Goal: Information Seeking & Learning: Check status

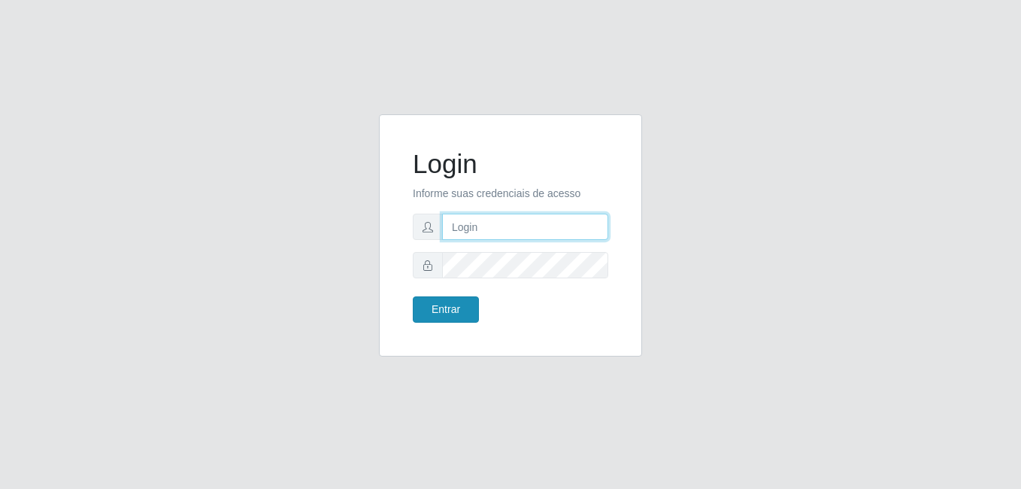
type input "samarab8@iwof"
click at [450, 308] on button "Entrar" at bounding box center [446, 309] width 66 height 26
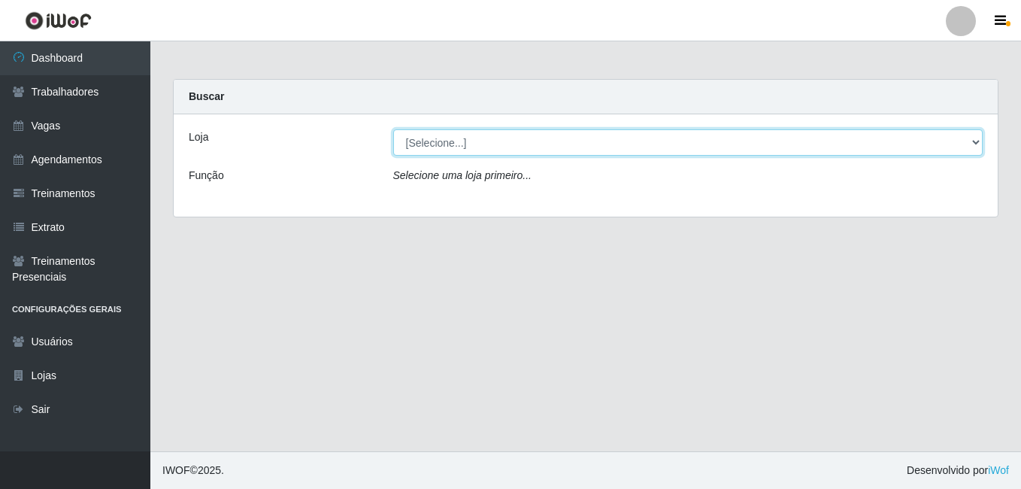
click at [595, 150] on select "[Selecione...] Bemais Supermercados - B8 Valentina" at bounding box center [688, 142] width 590 height 26
select select "413"
click at [393, 129] on select "[Selecione...] Bemais Supermercados - B8 Valentina" at bounding box center [688, 142] width 590 height 26
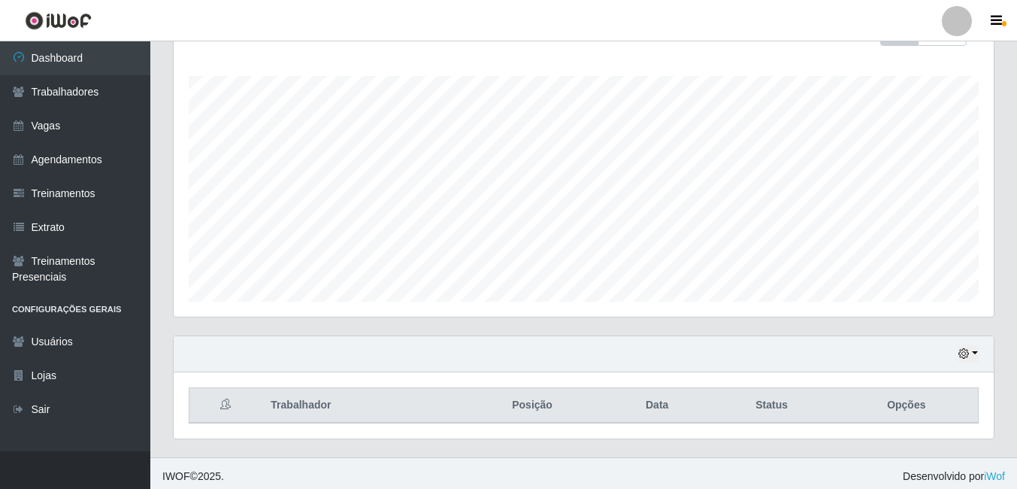
scroll to position [242, 0]
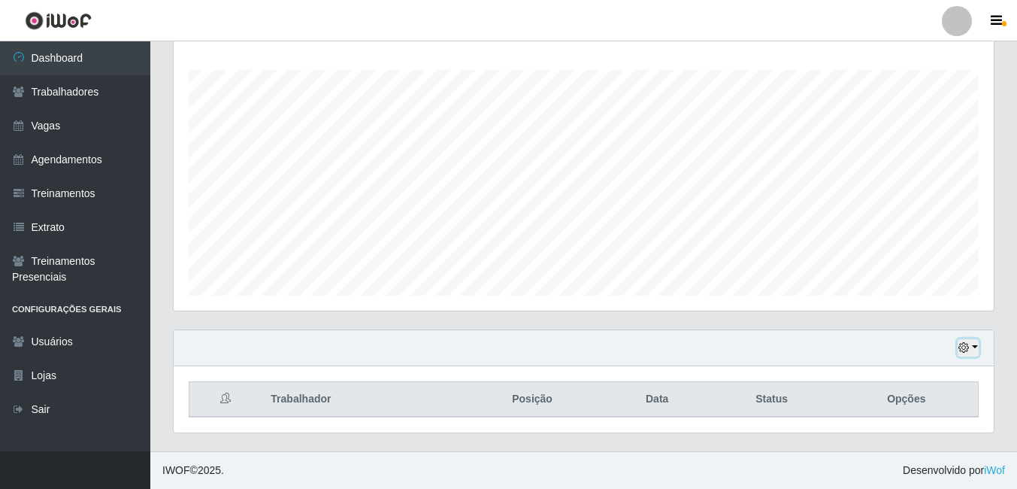
drag, startPoint x: 977, startPoint y: 346, endPoint x: 961, endPoint y: 347, distance: 15.9
click at [977, 347] on button "button" at bounding box center [968, 347] width 21 height 17
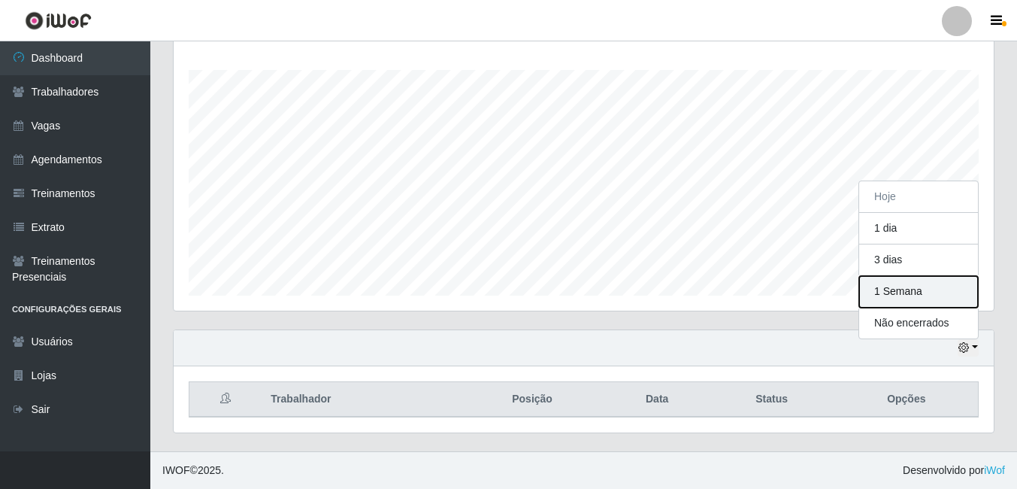
click at [895, 283] on button "1 Semana" at bounding box center [918, 292] width 119 height 32
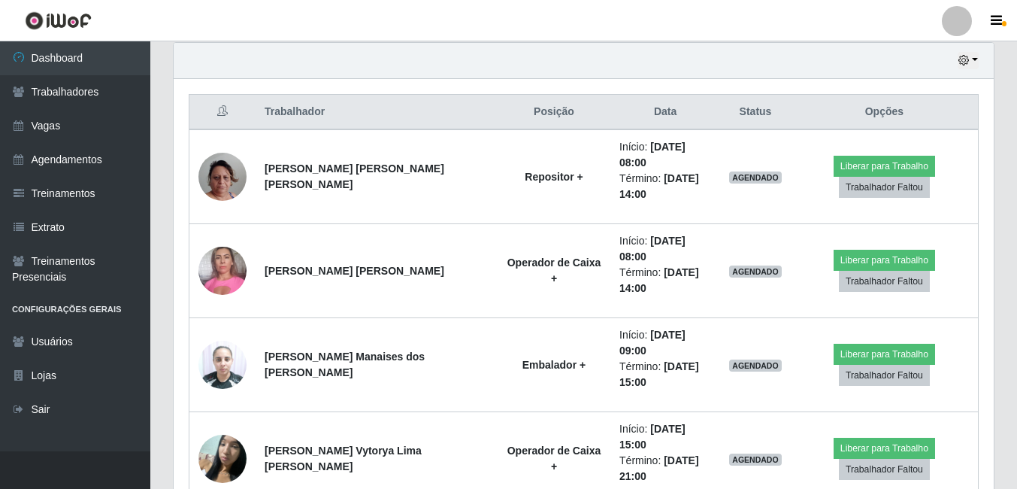
scroll to position [507, 0]
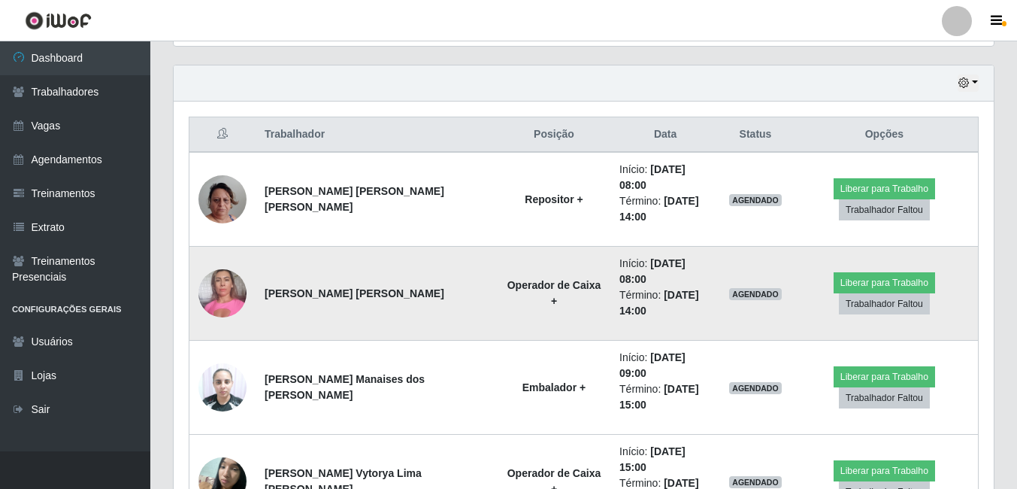
click at [217, 266] on img at bounding box center [222, 293] width 48 height 64
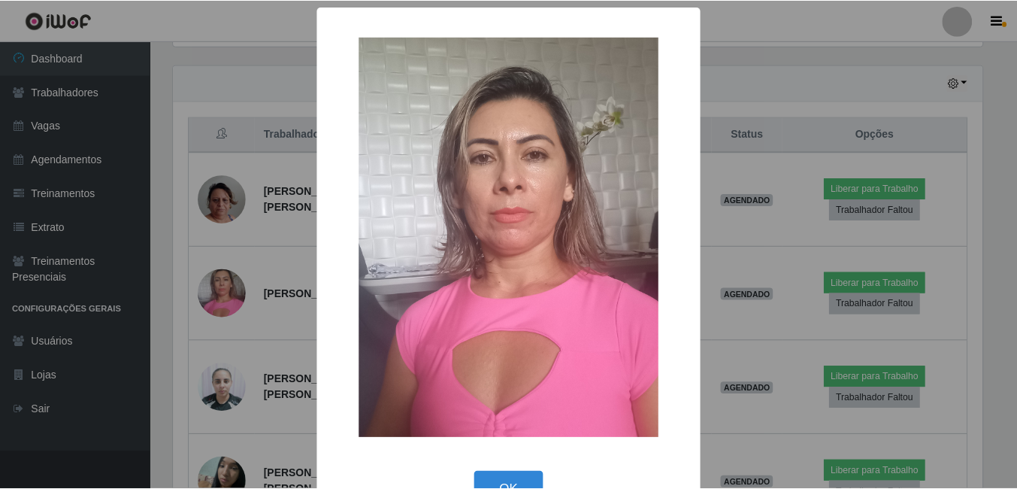
scroll to position [44, 0]
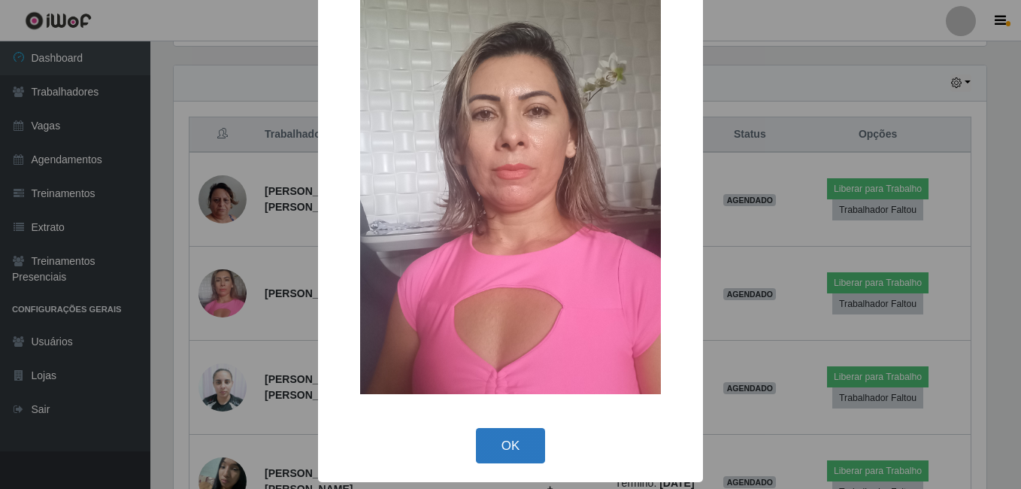
click at [503, 438] on button "OK" at bounding box center [511, 445] width 70 height 35
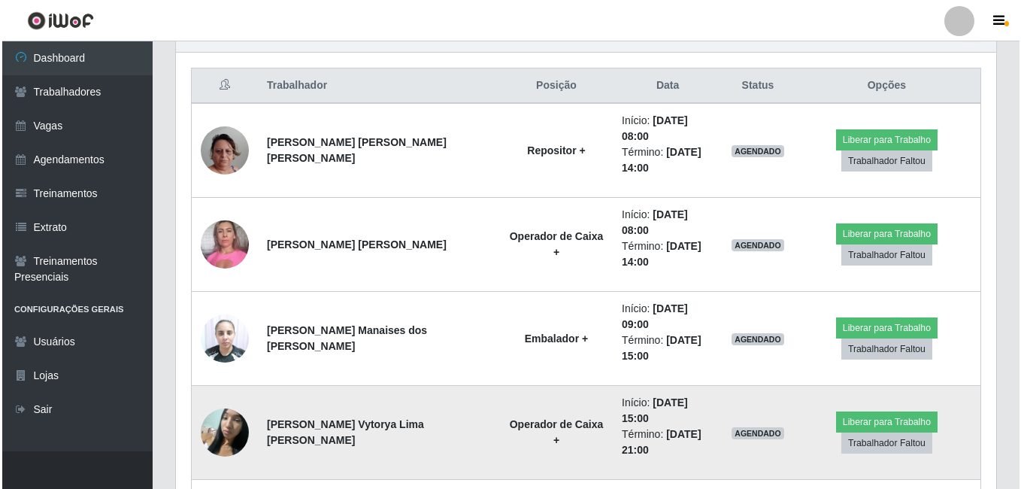
scroll to position [582, 0]
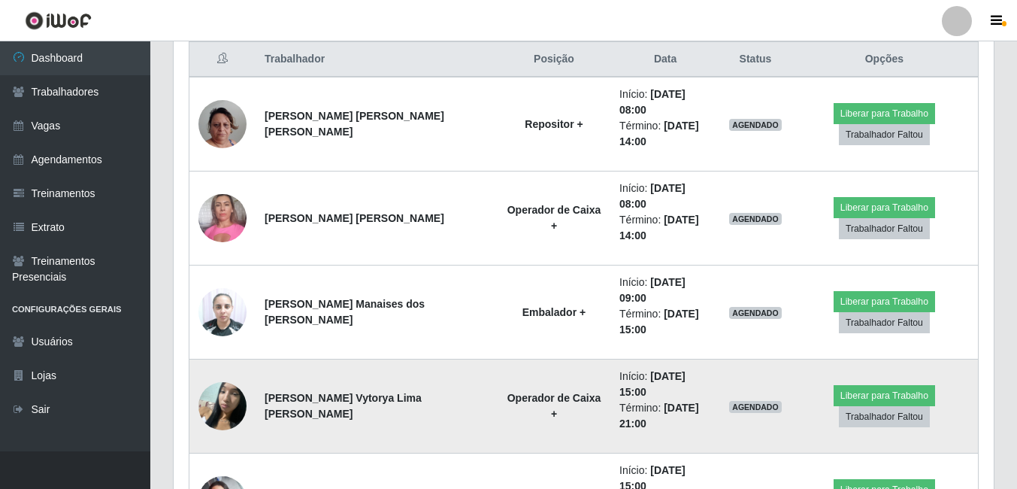
click at [224, 374] on img at bounding box center [222, 406] width 48 height 64
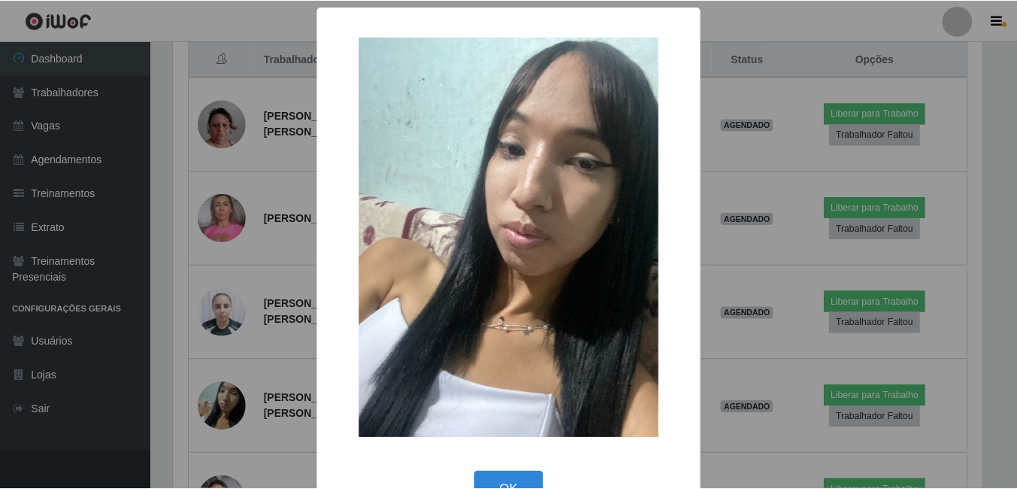
scroll to position [44, 0]
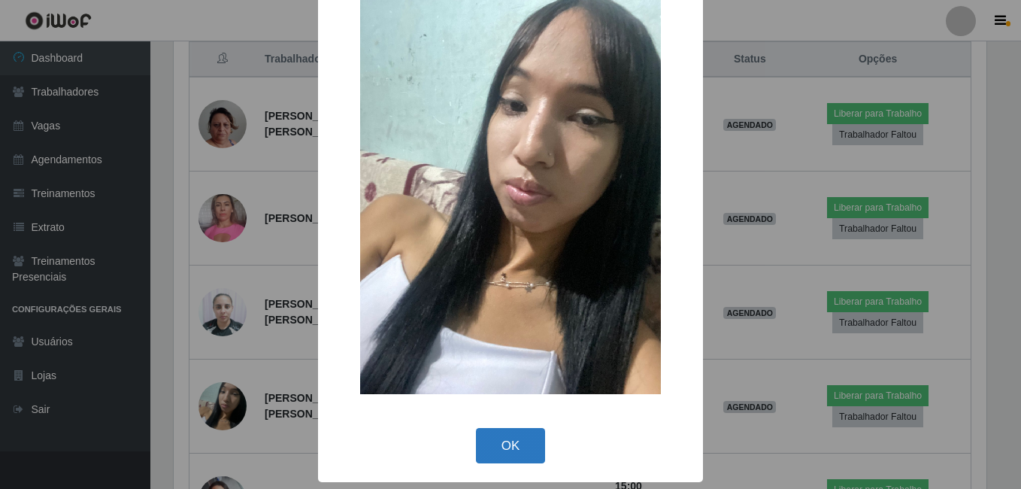
click at [498, 449] on button "OK" at bounding box center [511, 445] width 70 height 35
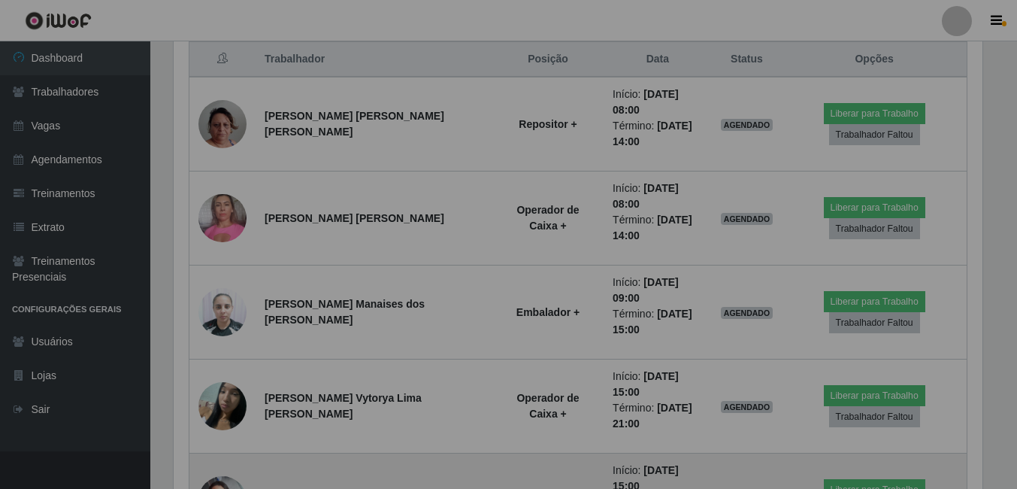
scroll to position [312, 820]
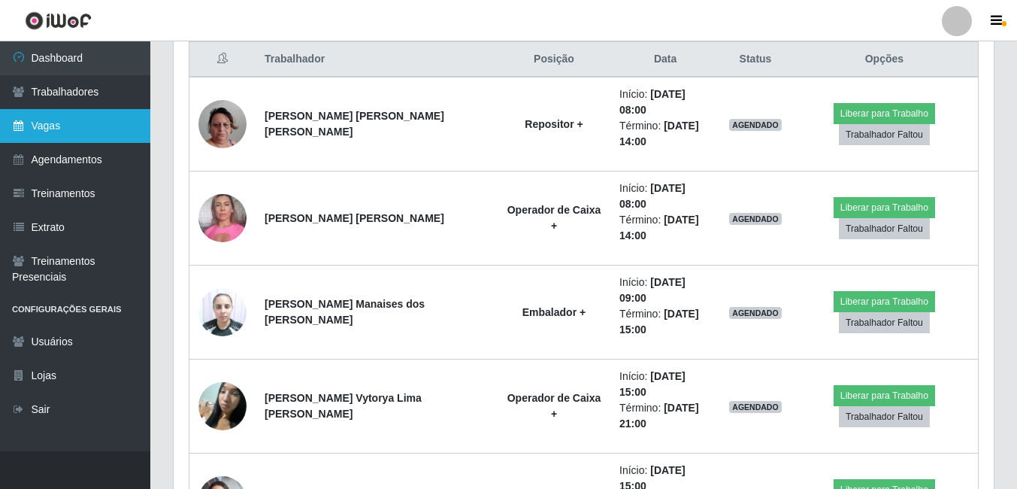
click at [98, 132] on link "Vagas" at bounding box center [75, 126] width 150 height 34
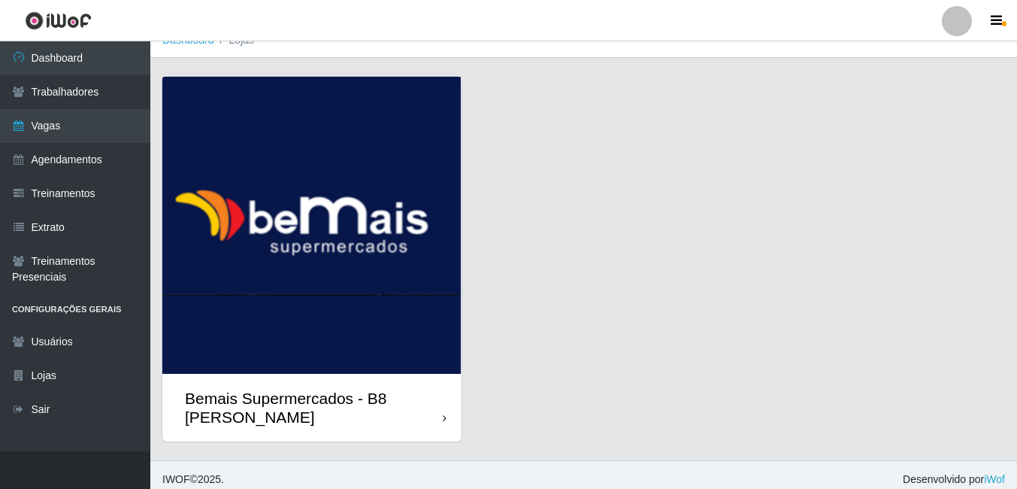
scroll to position [27, 0]
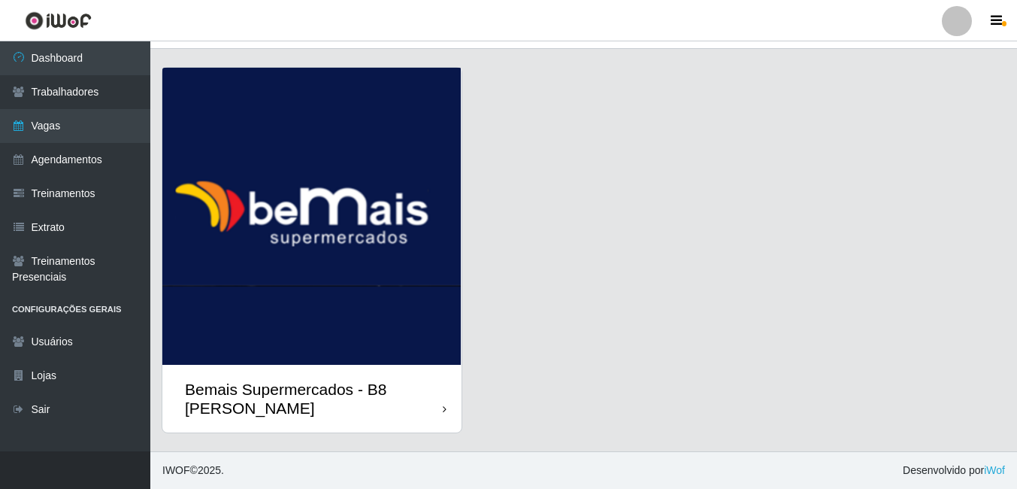
click at [401, 401] on div "Bemais Supermercados - B8 [PERSON_NAME]" at bounding box center [314, 399] width 258 height 38
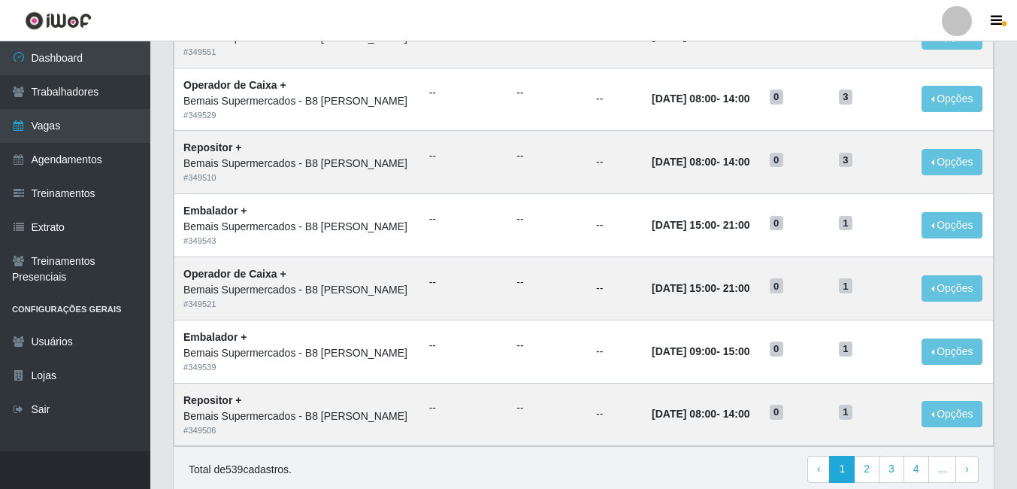
scroll to position [786, 0]
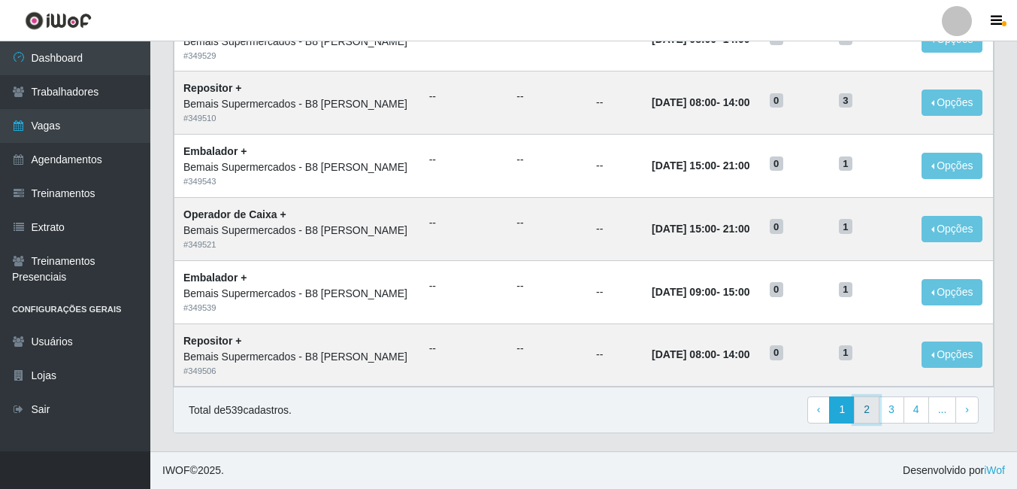
click at [868, 409] on link "2" at bounding box center [867, 409] width 26 height 27
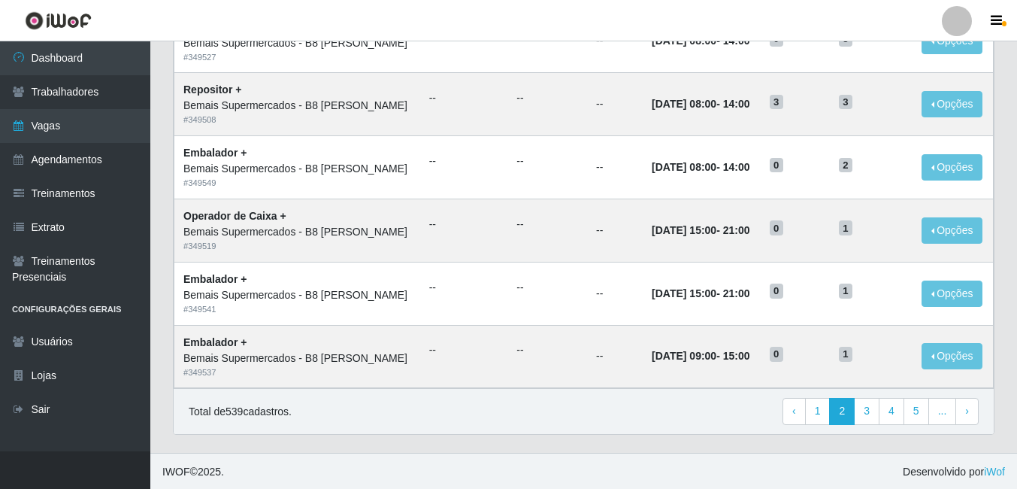
scroll to position [786, 0]
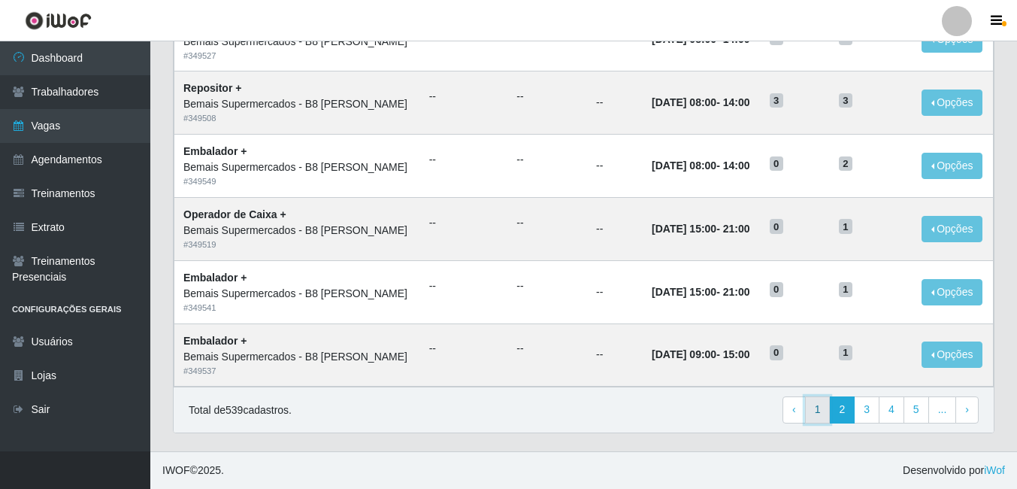
click at [816, 406] on link "1" at bounding box center [818, 409] width 26 height 27
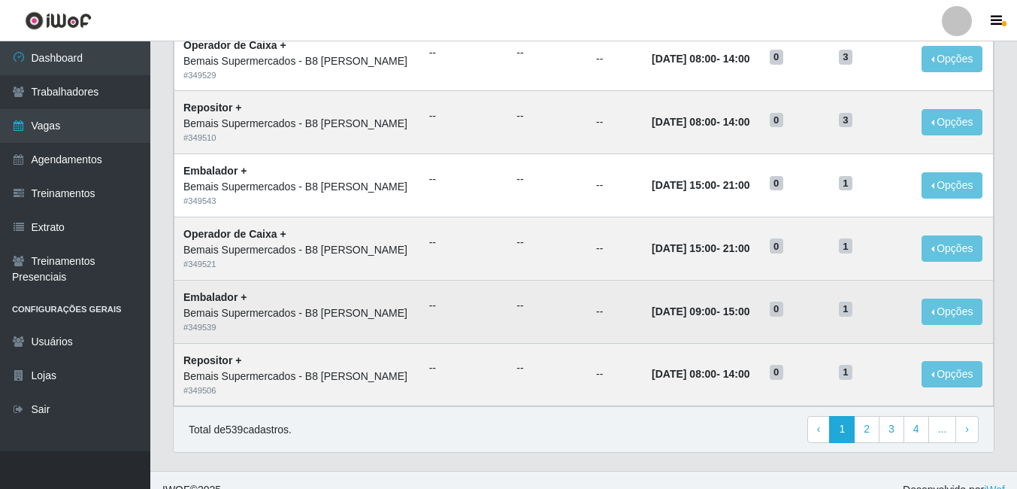
scroll to position [786, 0]
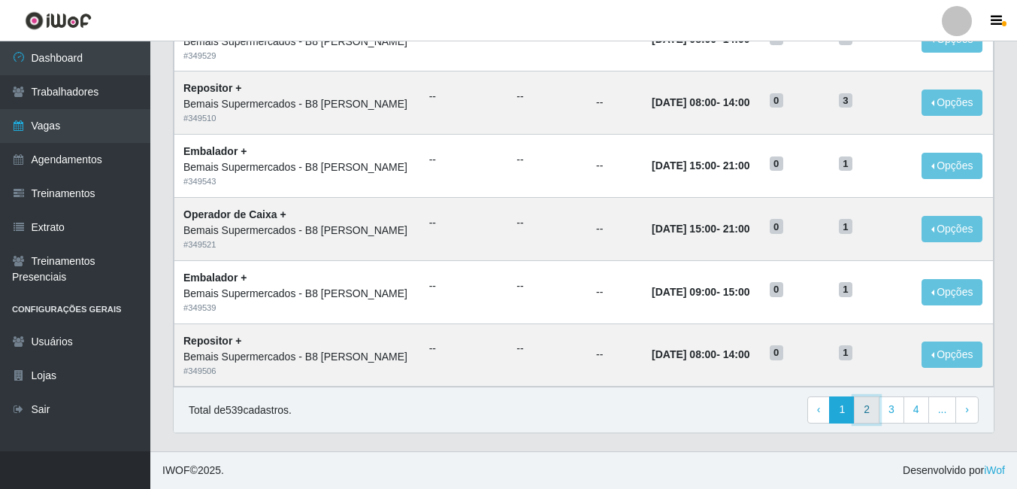
click at [865, 413] on link "2" at bounding box center [867, 409] width 26 height 27
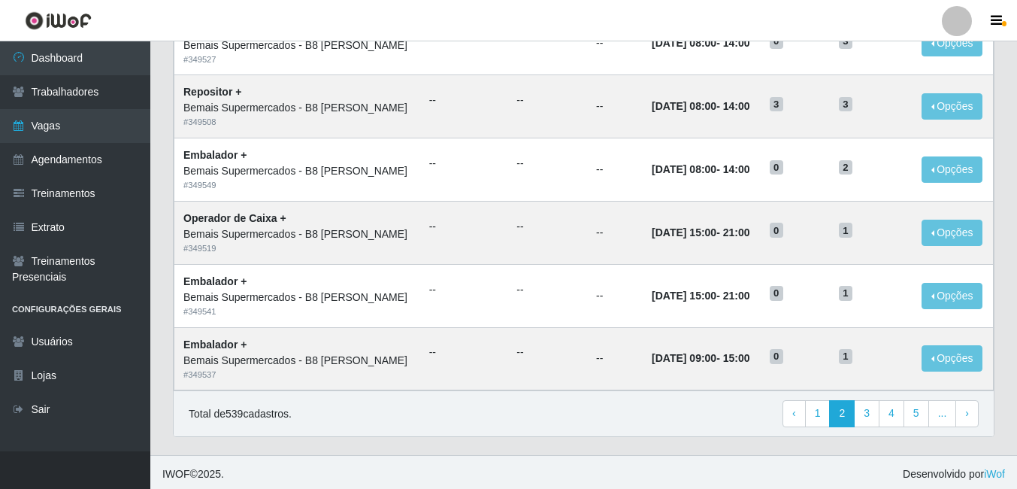
scroll to position [786, 0]
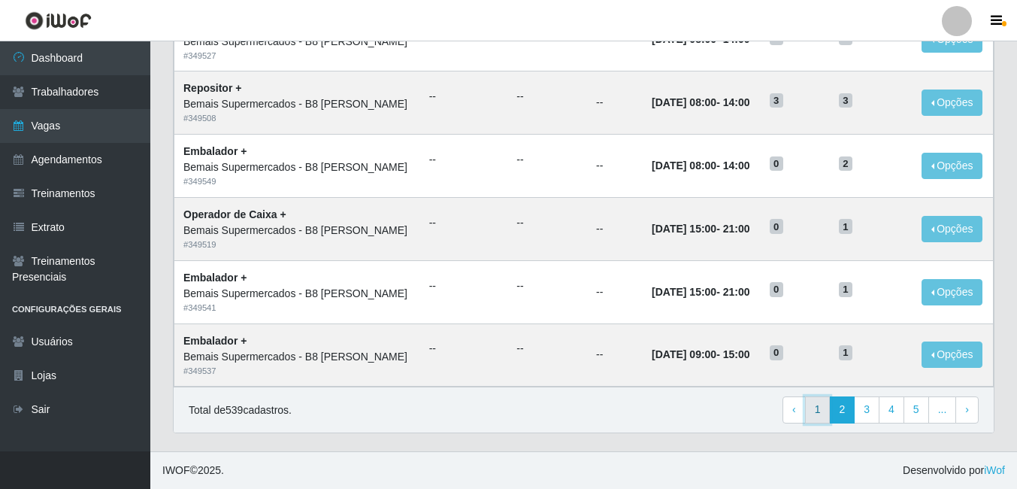
click at [823, 407] on link "1" at bounding box center [818, 409] width 26 height 27
